Goal: Transaction & Acquisition: Subscribe to service/newsletter

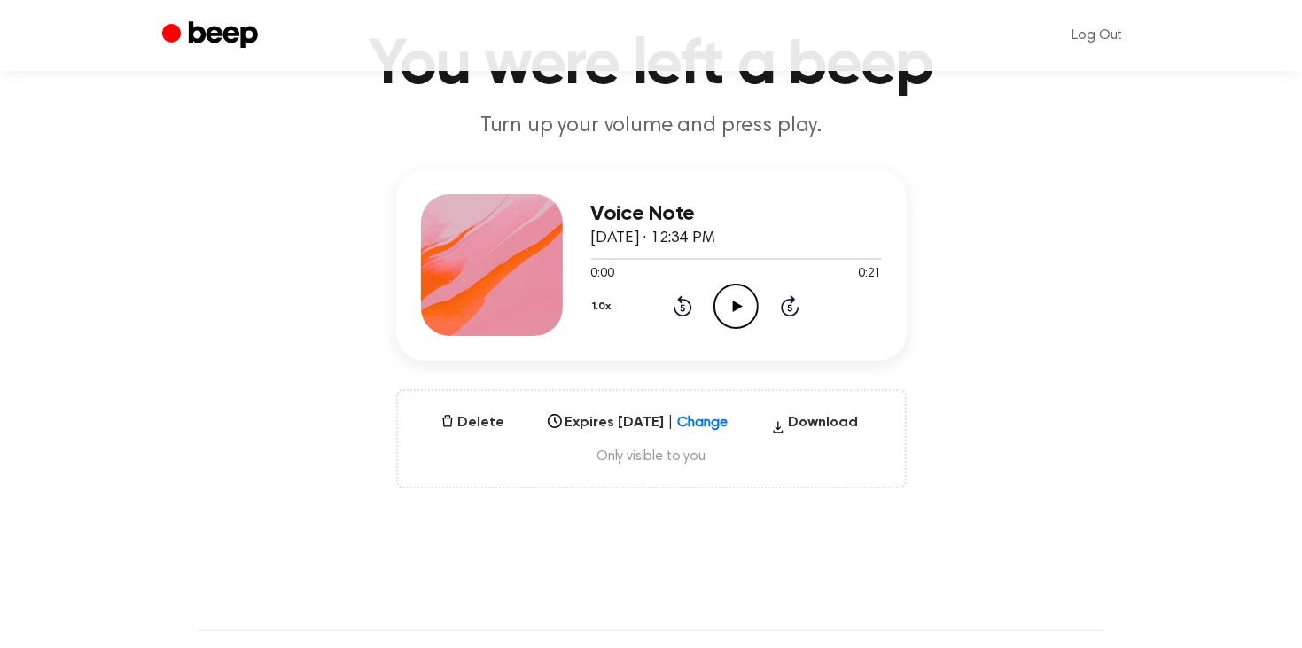
click at [730, 317] on icon "Play Audio" at bounding box center [736, 306] width 45 height 45
click at [480, 412] on button "Delete" at bounding box center [473, 422] width 79 height 21
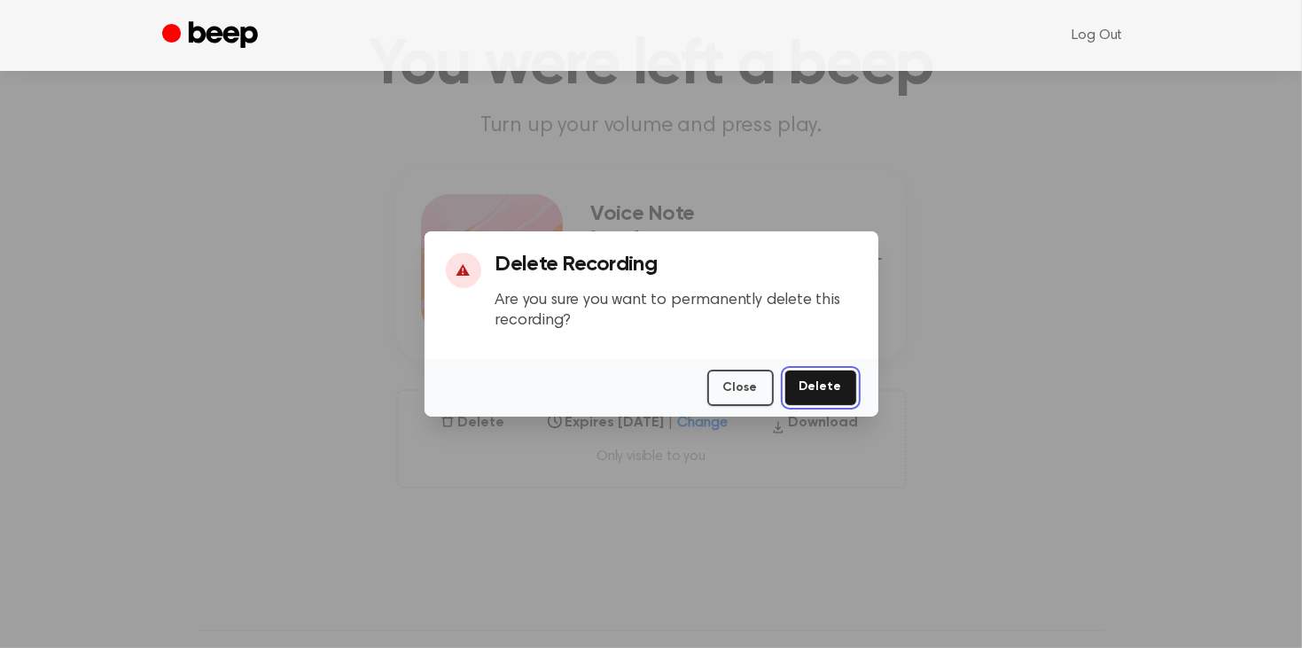
click at [825, 384] on button "Delete" at bounding box center [821, 388] width 73 height 36
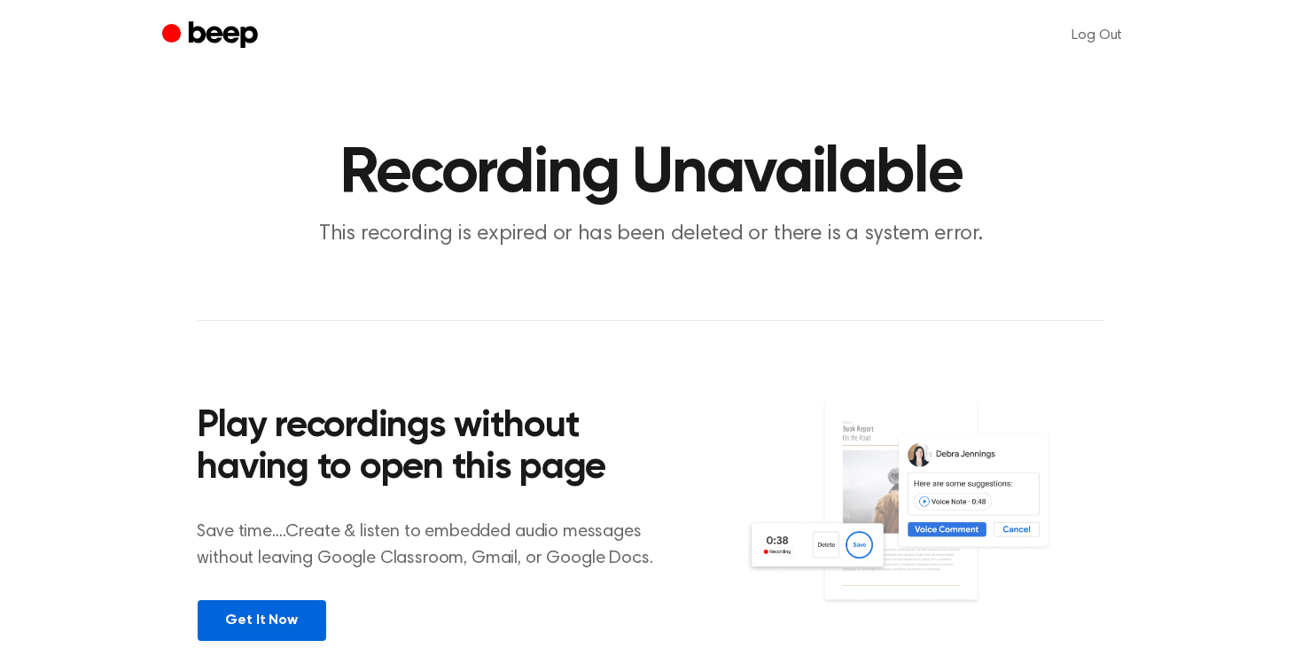
click at [287, 619] on link "Get It Now" at bounding box center [262, 620] width 129 height 41
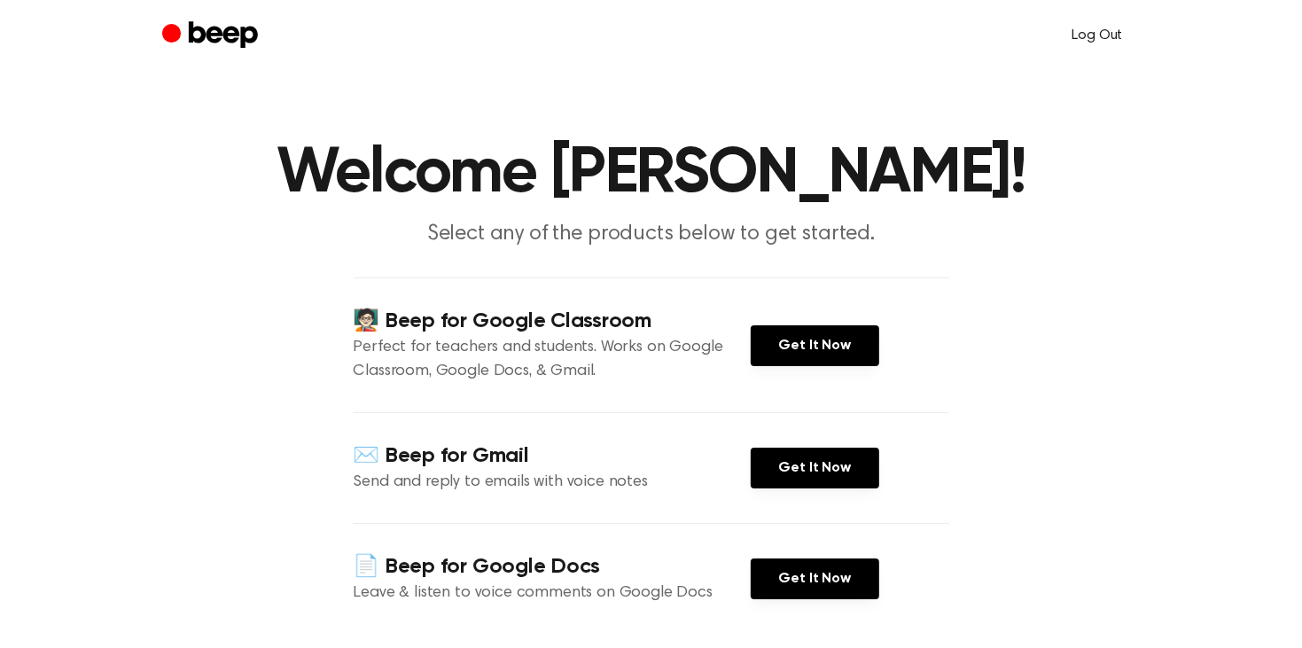
click at [1097, 33] on link "Log Out" at bounding box center [1098, 35] width 86 height 43
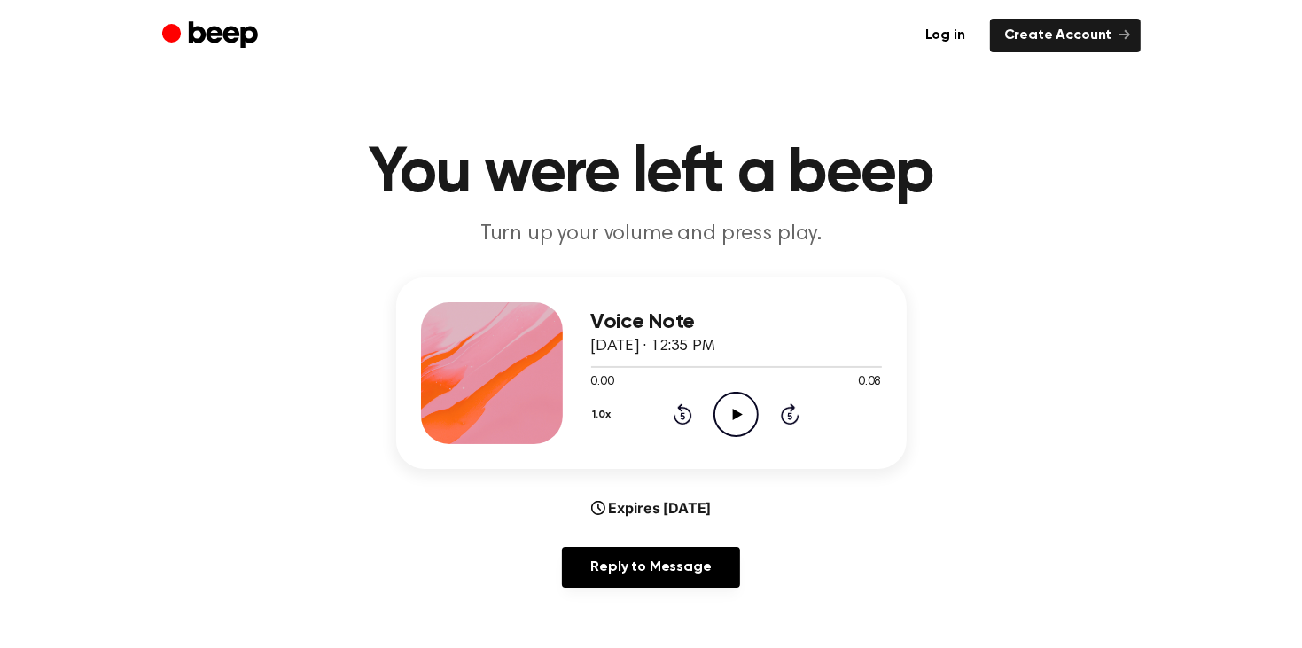
click at [733, 410] on icon at bounding box center [738, 415] width 10 height 12
